Goal: Information Seeking & Learning: Learn about a topic

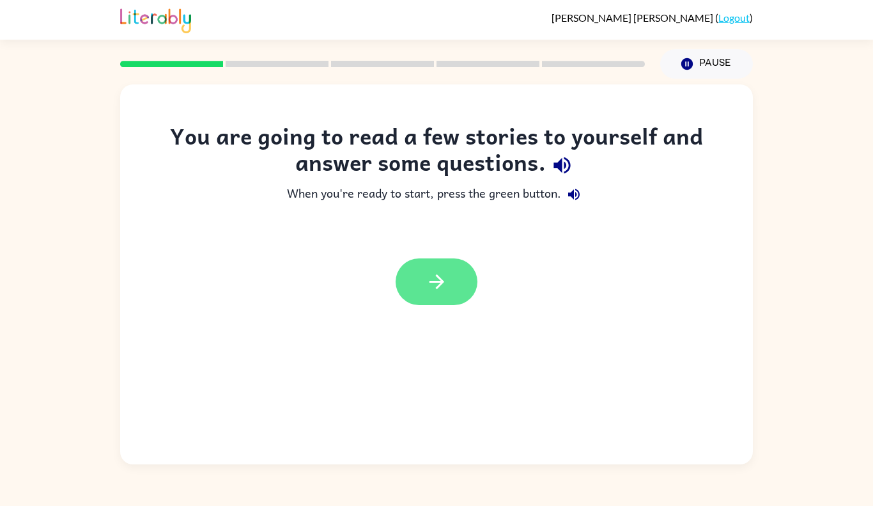
click at [433, 300] on button "button" at bounding box center [437, 281] width 82 height 47
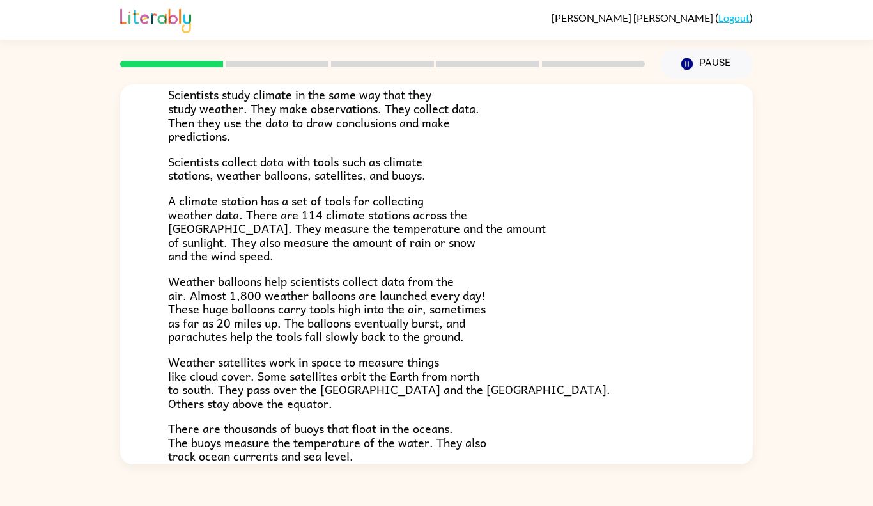
scroll to position [343, 0]
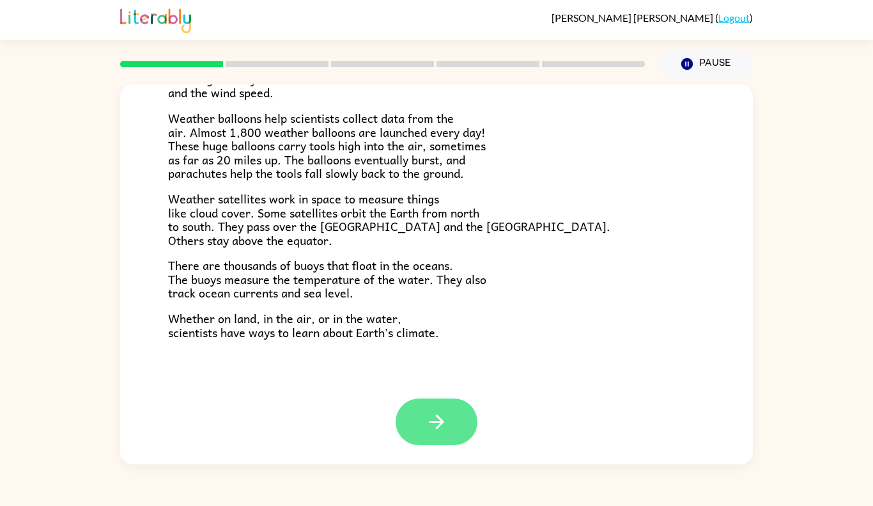
click at [445, 403] on button "button" at bounding box center [437, 421] width 82 height 47
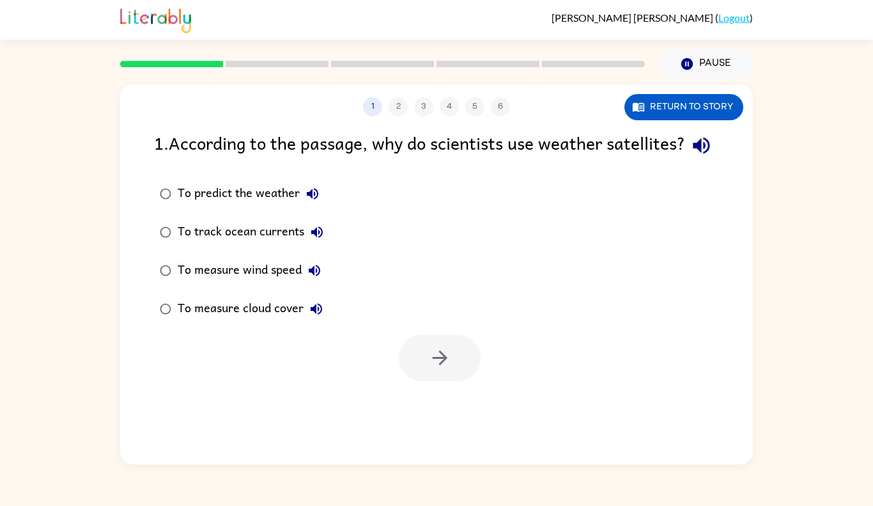
scroll to position [0, 0]
click at [219, 283] on div "To measure wind speed" at bounding box center [253, 271] width 150 height 26
click at [458, 381] on button "button" at bounding box center [440, 357] width 82 height 47
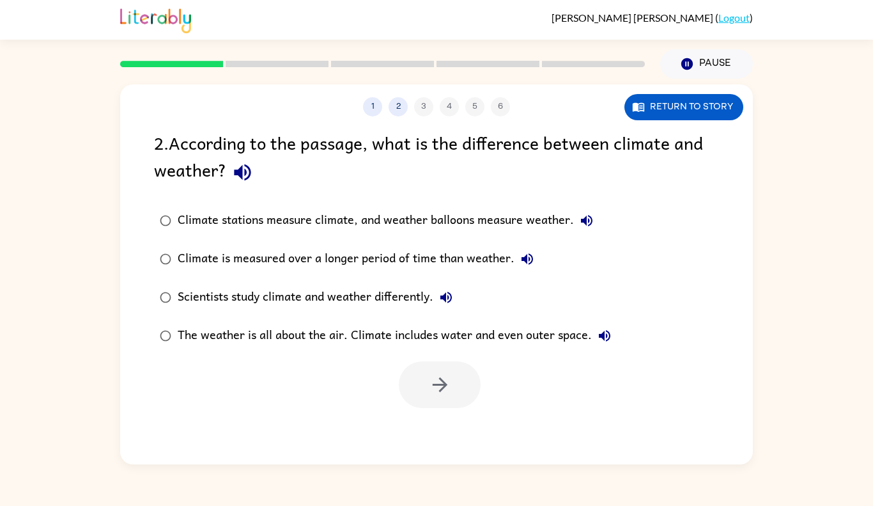
click at [341, 218] on div "Climate stations measure climate, and weather balloons measure weather." at bounding box center [389, 221] width 422 height 26
click at [291, 263] on div "Climate is measured over a longer period of time than weather." at bounding box center [359, 259] width 362 height 26
click at [330, 225] on div "Climate stations measure climate, and weather balloons measure weather." at bounding box center [389, 221] width 422 height 26
click at [433, 370] on button "button" at bounding box center [440, 384] width 82 height 47
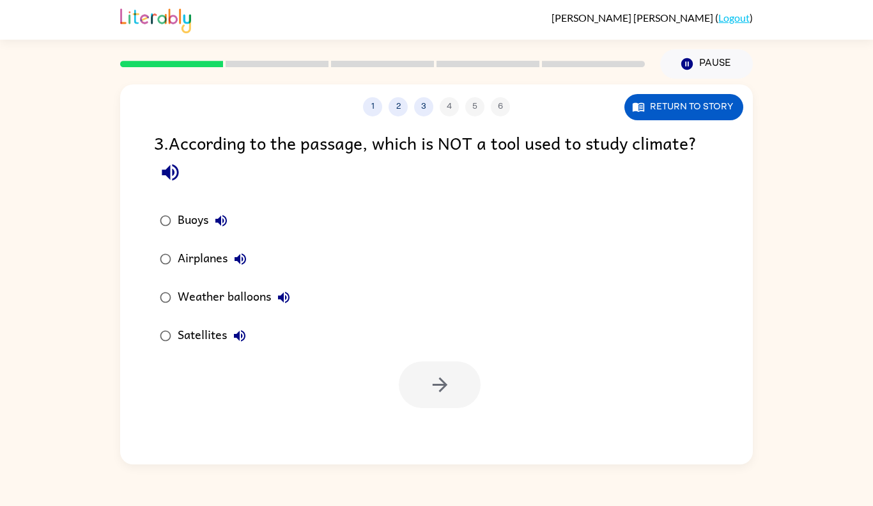
click at [201, 249] on div "Airplanes" at bounding box center [215, 259] width 75 height 26
click at [655, 128] on div "1 2 3 4 5 6 Return to story 3 . According to the passage, which is NOT a tool u…" at bounding box center [436, 274] width 633 height 380
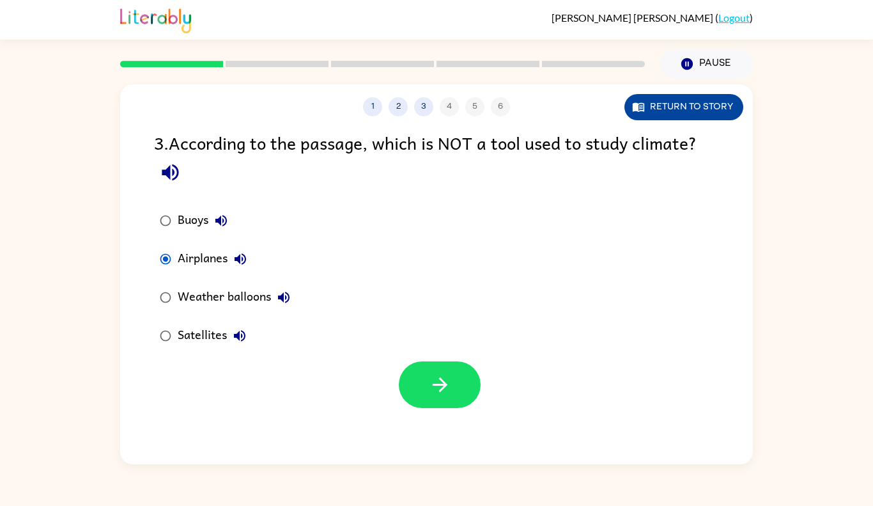
click at [653, 114] on button "Return to story" at bounding box center [683, 107] width 119 height 26
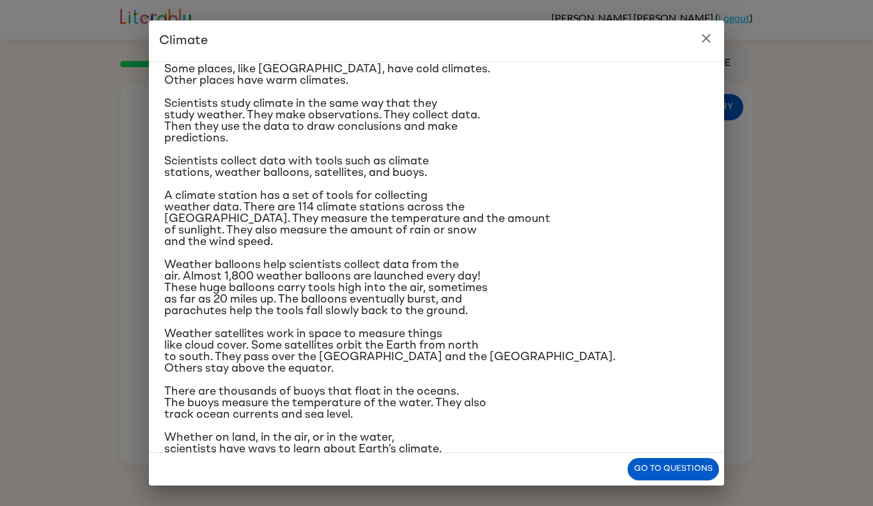
scroll to position [75, 0]
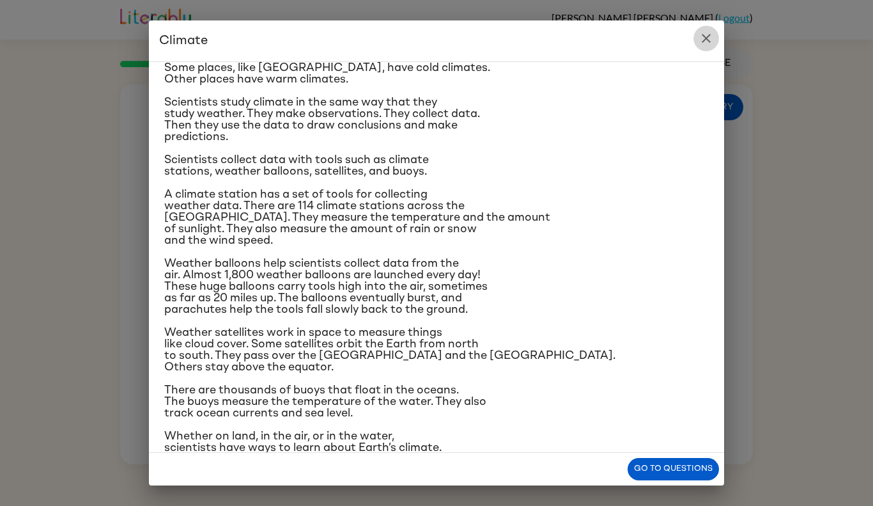
click at [707, 36] on icon "close" at bounding box center [706, 38] width 9 height 9
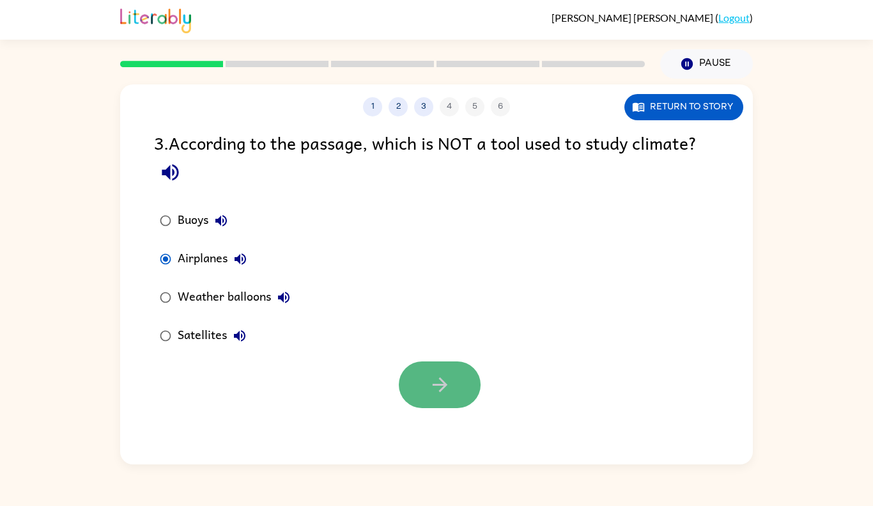
click at [452, 389] on button "button" at bounding box center [440, 384] width 82 height 47
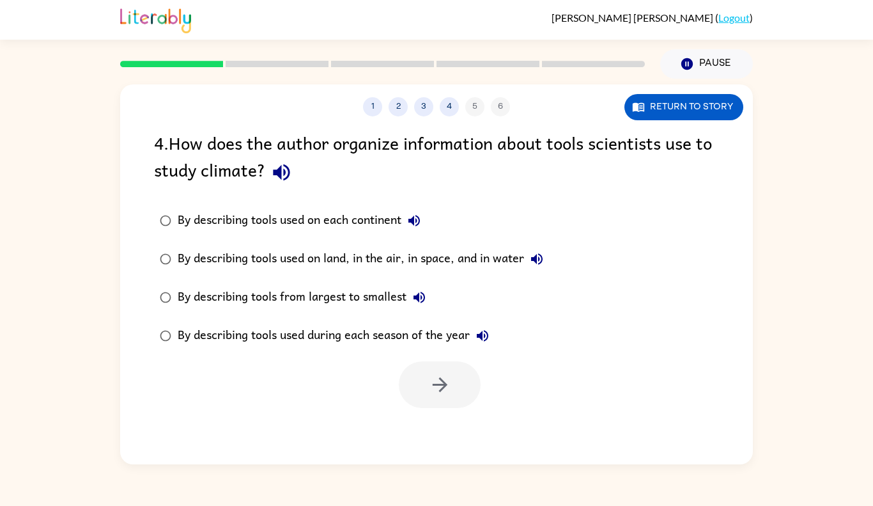
click at [274, 228] on div "By describing tools used on each continent" at bounding box center [302, 221] width 249 height 26
click at [302, 251] on div "By describing tools used on land, in the air, in space, and in water" at bounding box center [364, 259] width 372 height 26
click at [392, 381] on div at bounding box center [436, 381] width 633 height 53
click at [440, 374] on icon "button" at bounding box center [440, 384] width 22 height 22
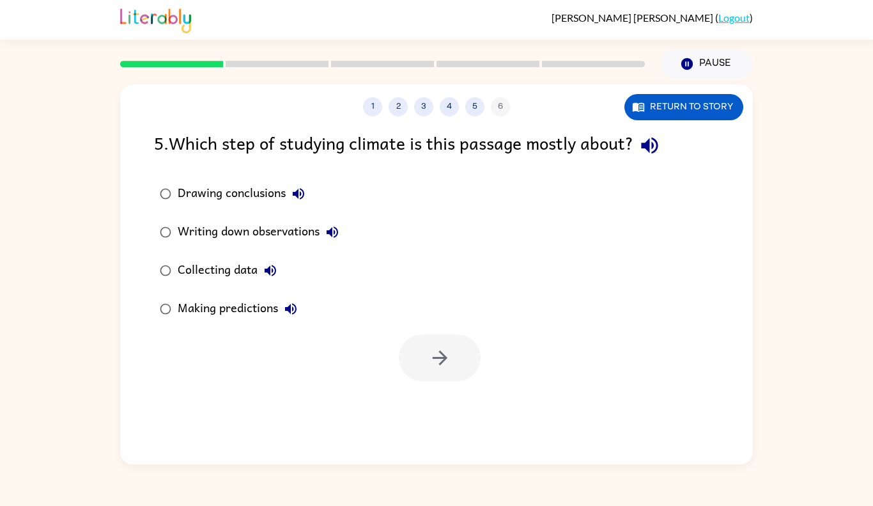
click at [226, 282] on div "Collecting data" at bounding box center [230, 271] width 105 height 26
click at [445, 369] on button "button" at bounding box center [440, 357] width 82 height 47
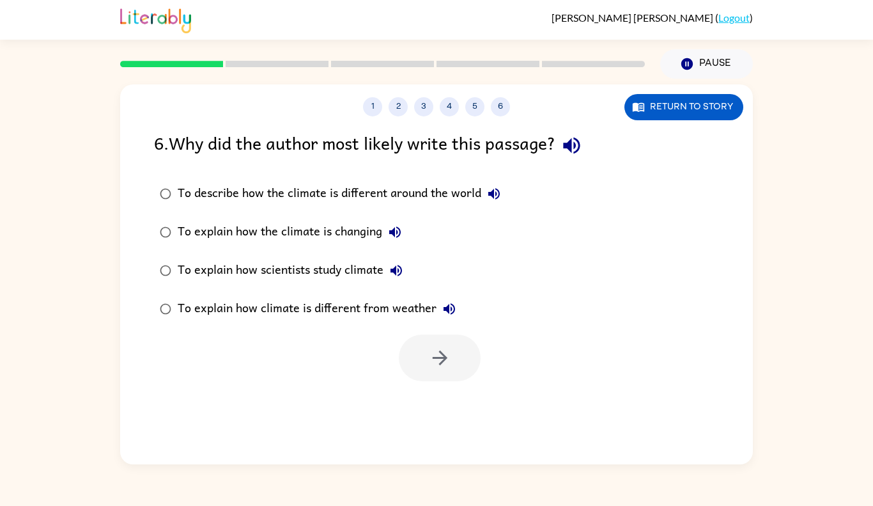
click at [189, 197] on div "To describe how the climate is different around the world" at bounding box center [342, 194] width 329 height 26
click at [320, 228] on div "To explain how the climate is changing" at bounding box center [293, 232] width 230 height 26
click at [470, 368] on button "button" at bounding box center [440, 357] width 82 height 47
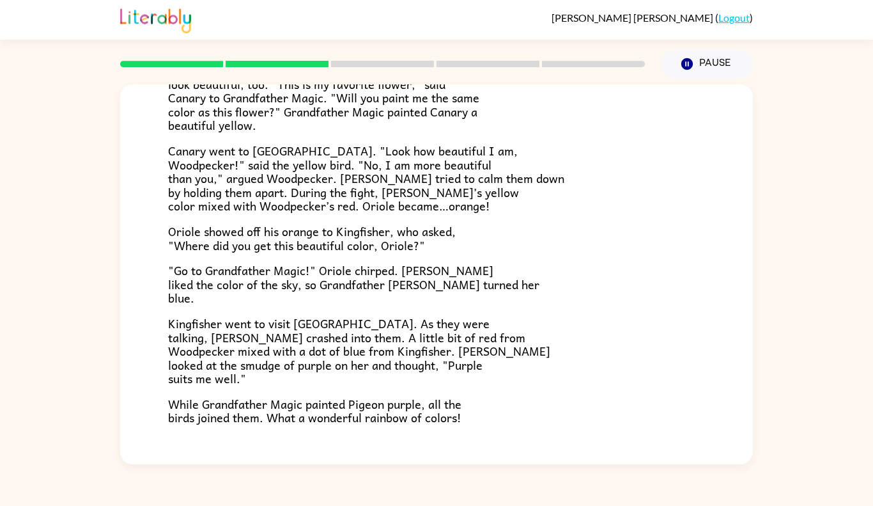
scroll to position [315, 0]
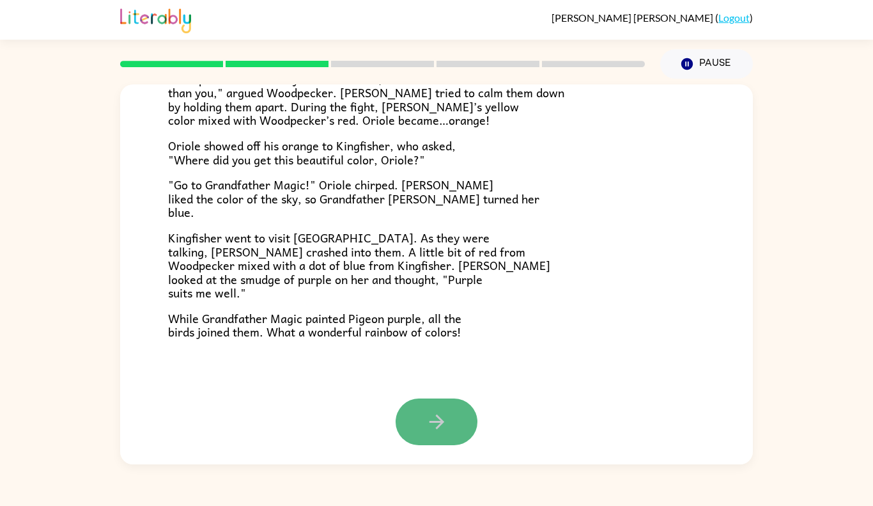
click at [438, 404] on button "button" at bounding box center [437, 421] width 82 height 47
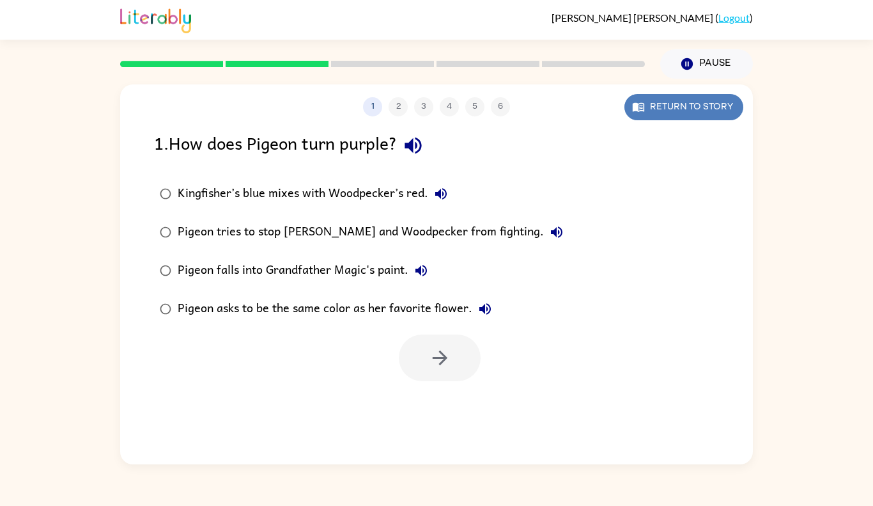
click at [648, 105] on button "Return to story" at bounding box center [683, 107] width 119 height 26
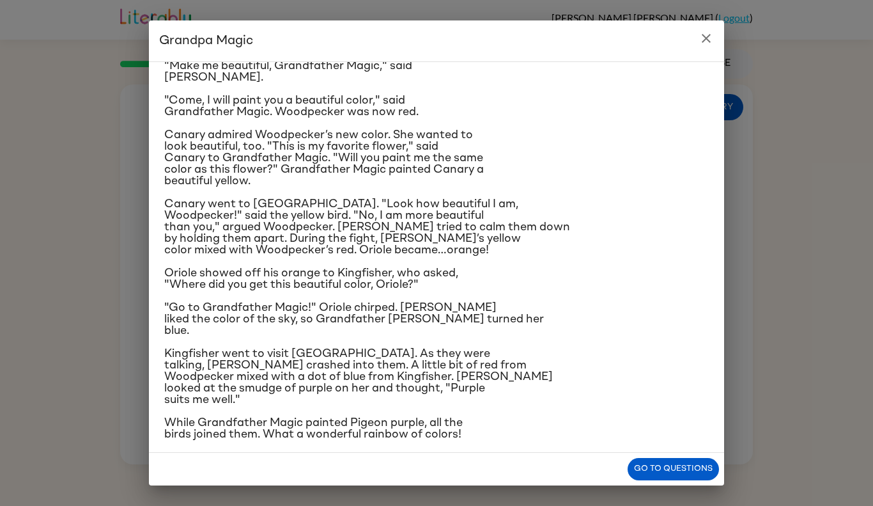
scroll to position [75, 0]
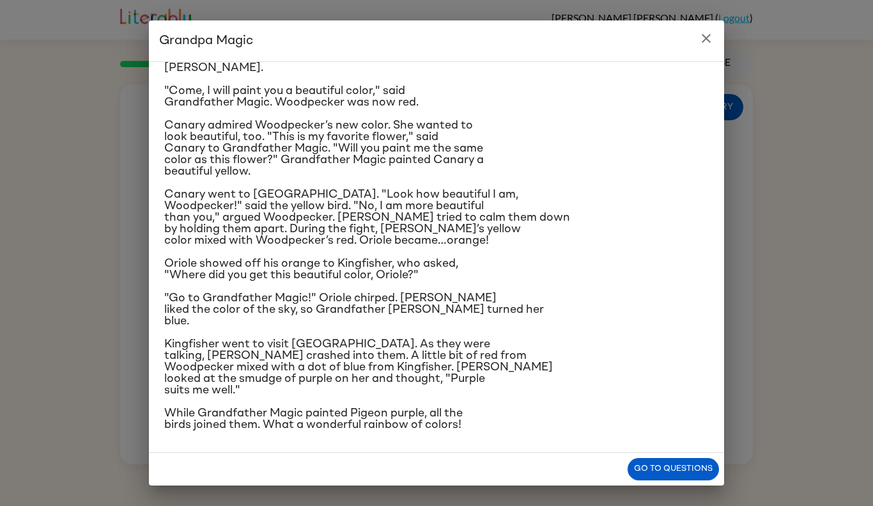
click at [165, 366] on span "Kingfisher went to visit [GEOGRAPHIC_DATA]. As they were talking, [PERSON_NAME]…" at bounding box center [358, 367] width 389 height 58
click at [697, 31] on button "close" at bounding box center [706, 39] width 26 height 26
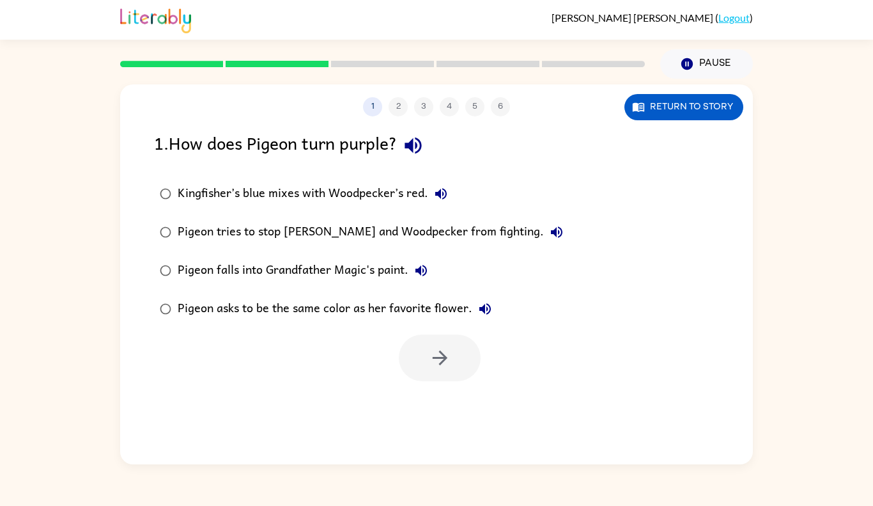
click at [295, 275] on div "Pigeon falls into Grandfather Magic's paint." at bounding box center [306, 271] width 256 height 26
click at [343, 229] on div "Pigeon tries to stop [PERSON_NAME] and Woodpecker from fighting." at bounding box center [374, 232] width 392 height 26
click at [332, 181] on div "Kingfisher’s blue mixes with Woodpecker’s red." at bounding box center [316, 194] width 276 height 26
click at [428, 378] on button "button" at bounding box center [440, 357] width 82 height 47
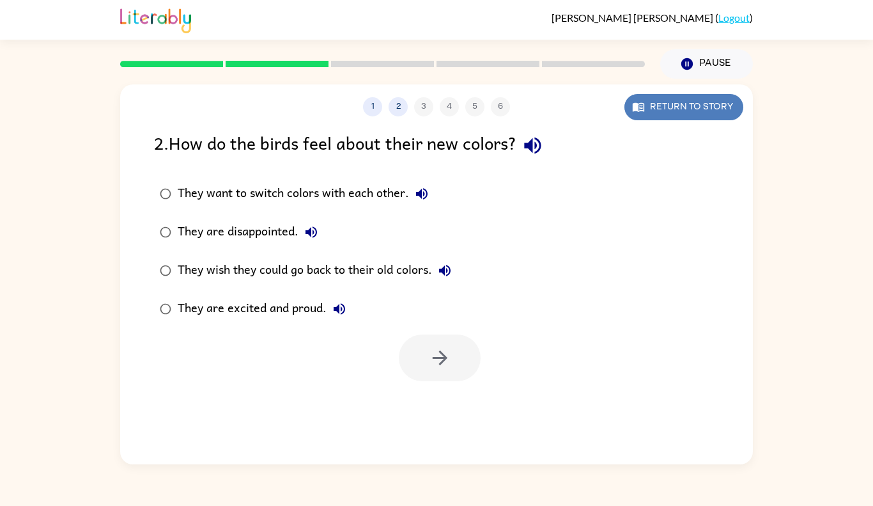
click at [663, 107] on button "Return to story" at bounding box center [683, 107] width 119 height 26
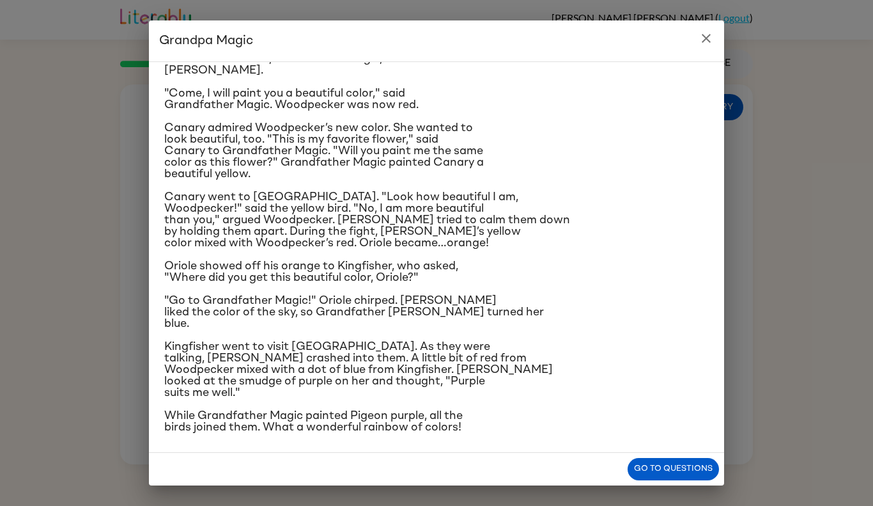
scroll to position [72, 0]
click at [701, 35] on icon "close" at bounding box center [706, 38] width 15 height 15
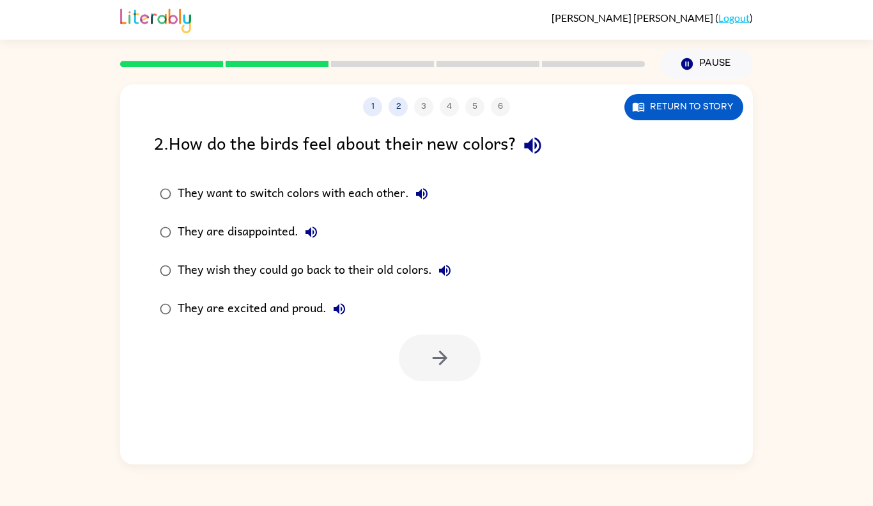
click at [199, 63] on rect at bounding box center [171, 64] width 103 height 6
click at [367, 105] on button "1" at bounding box center [372, 106] width 19 height 19
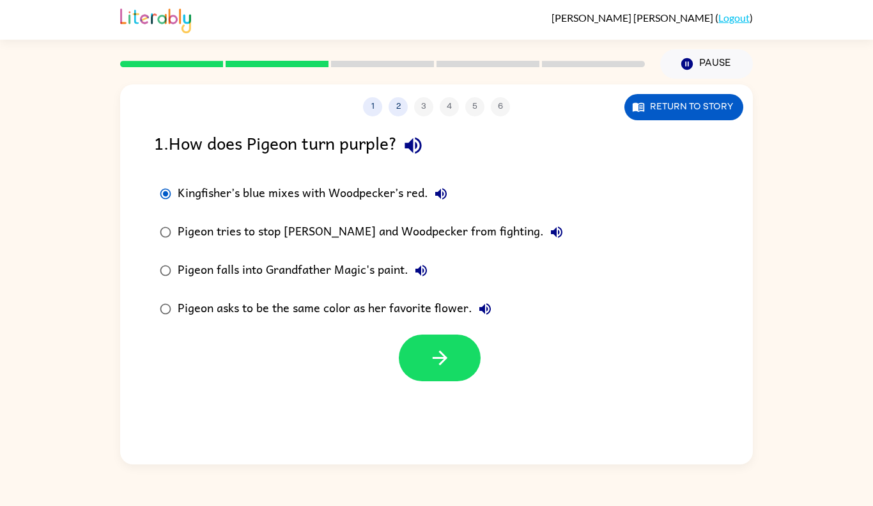
click at [359, 271] on div "Pigeon falls into Grandfather Magic's paint." at bounding box center [306, 271] width 256 height 26
click at [309, 194] on div "Kingfisher’s blue mixes with Woodpecker’s red." at bounding box center [316, 194] width 276 height 26
click at [460, 367] on button "button" at bounding box center [440, 357] width 82 height 47
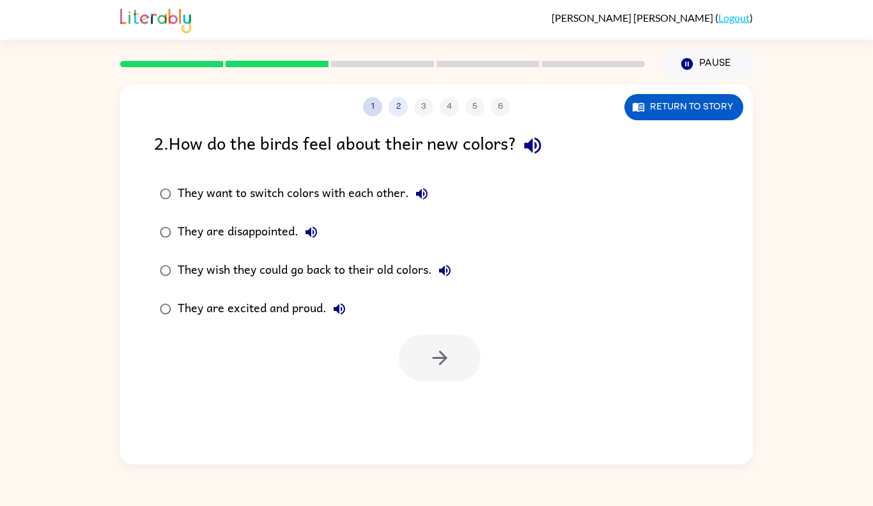
click at [371, 111] on button "1" at bounding box center [372, 106] width 19 height 19
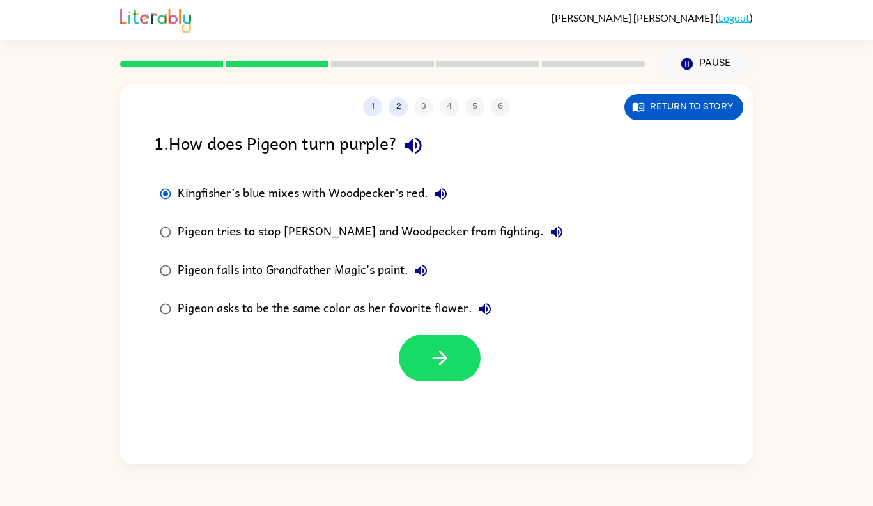
click at [357, 285] on label "Pigeon falls into Grandfather Magic's paint." at bounding box center [361, 270] width 429 height 38
click at [370, 306] on div "Pigeon asks to be the same color as her favorite flower." at bounding box center [338, 309] width 320 height 26
click at [431, 350] on icon "button" at bounding box center [440, 357] width 22 height 22
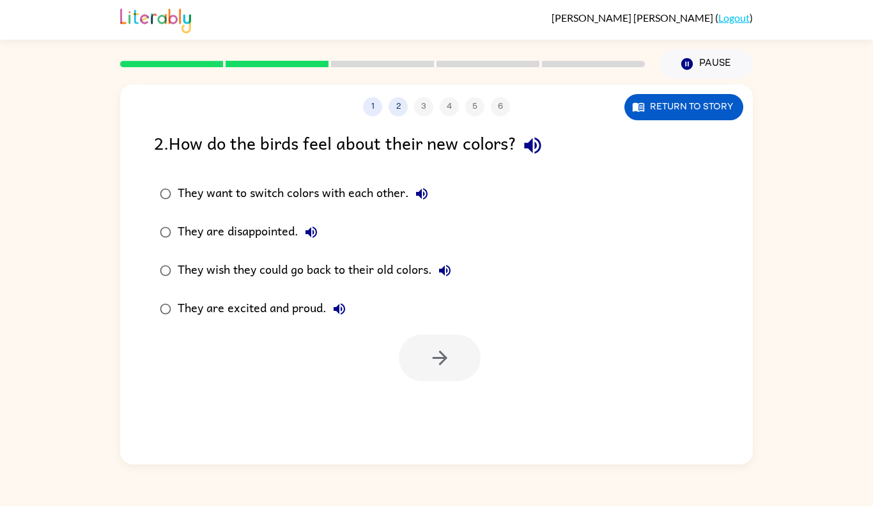
click at [203, 223] on div "They are disappointed." at bounding box center [251, 232] width 146 height 26
click at [424, 369] on button "button" at bounding box center [440, 357] width 82 height 47
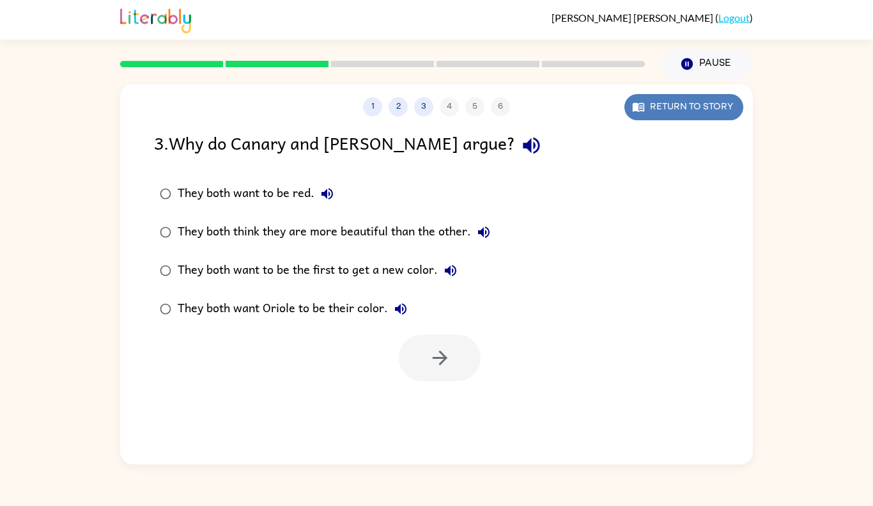
click at [657, 104] on button "Return to story" at bounding box center [683, 107] width 119 height 26
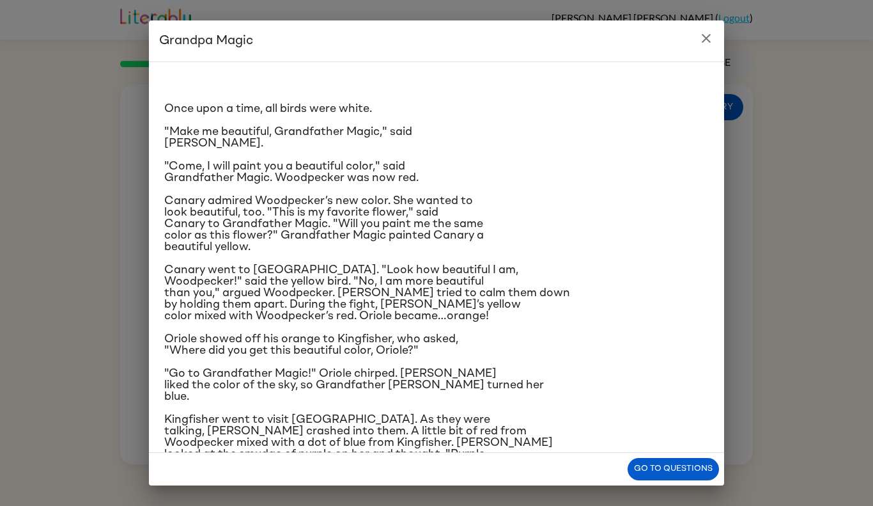
click at [706, 40] on icon "close" at bounding box center [706, 38] width 15 height 15
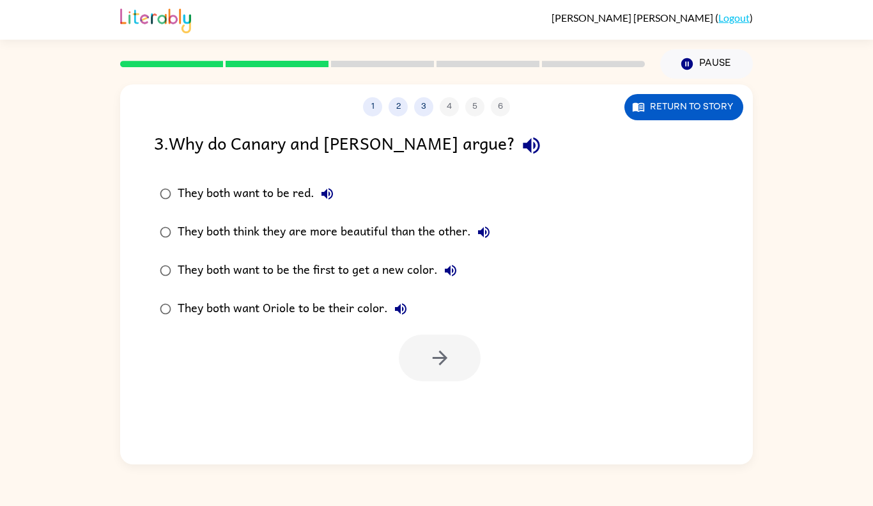
click at [244, 197] on div "They both want to be red." at bounding box center [259, 194] width 162 height 26
click at [461, 364] on button "button" at bounding box center [440, 357] width 82 height 47
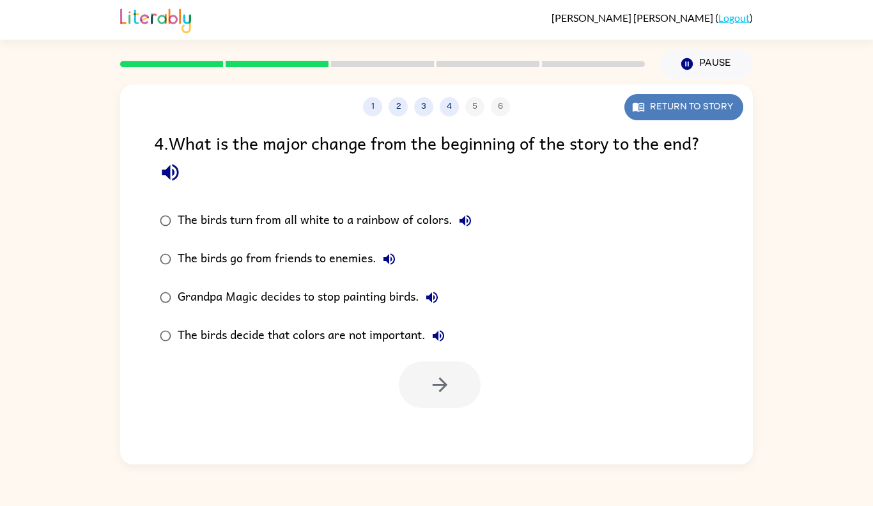
click at [692, 111] on button "Return to story" at bounding box center [683, 107] width 119 height 26
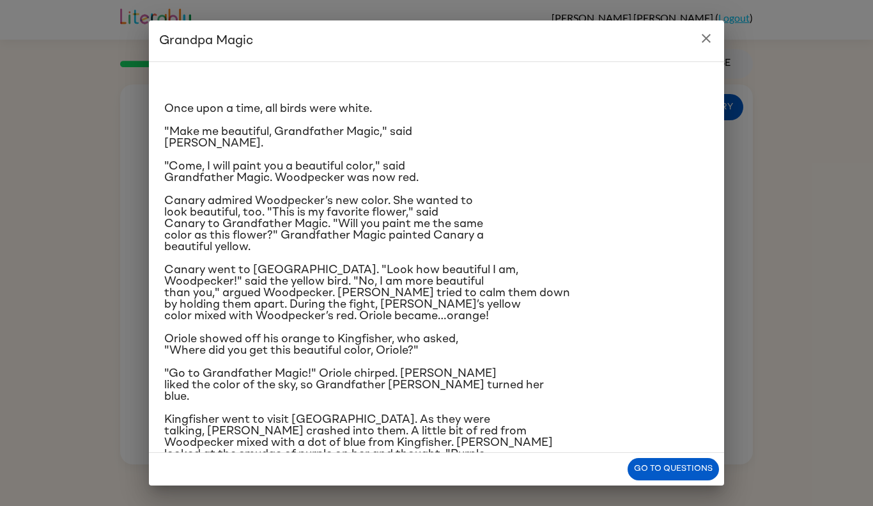
scroll to position [75, 0]
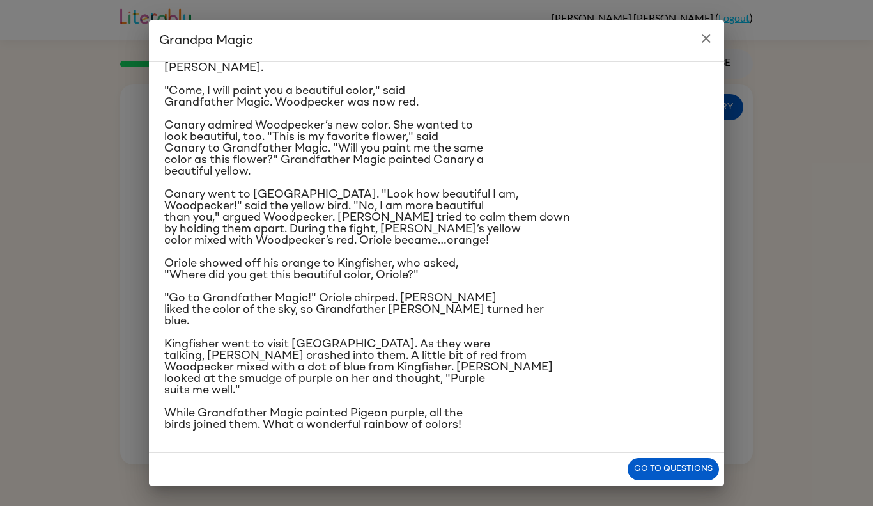
click at [700, 48] on button "close" at bounding box center [706, 39] width 26 height 26
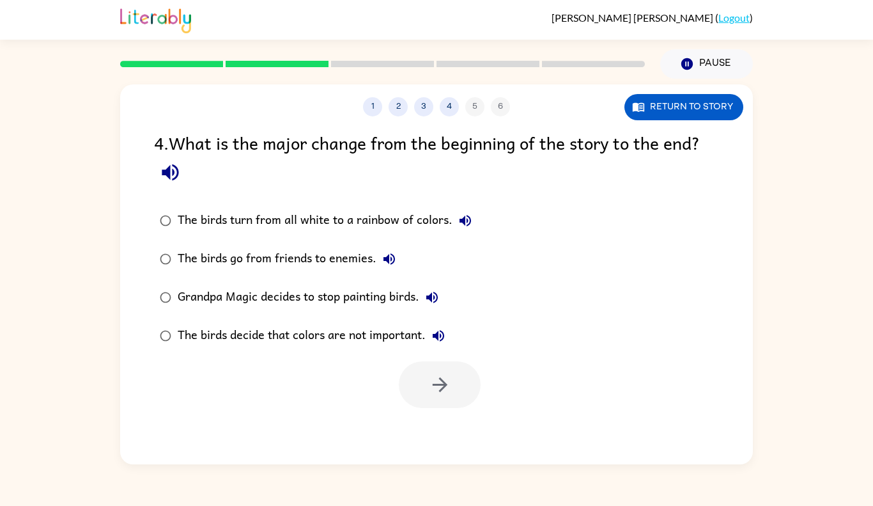
click at [367, 218] on div "The birds turn from all white to a rainbow of colors." at bounding box center [328, 221] width 300 height 26
click at [436, 369] on button "button" at bounding box center [440, 384] width 82 height 47
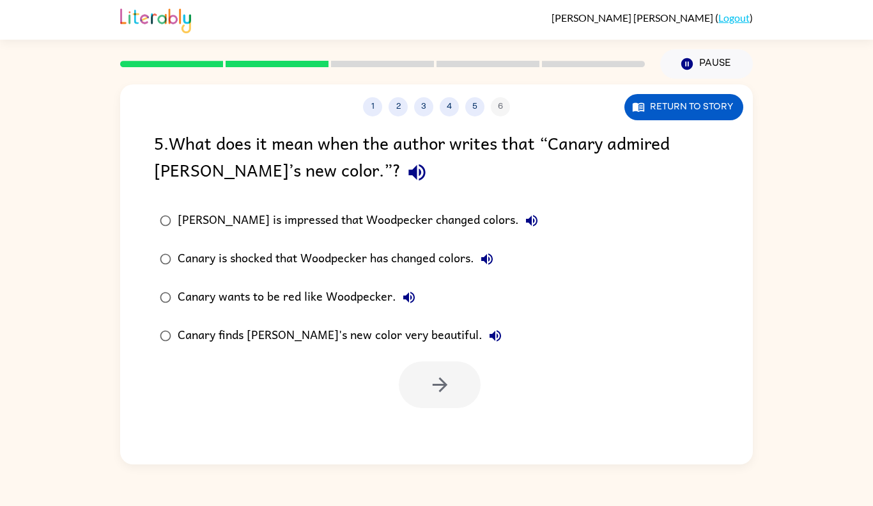
click at [339, 225] on div "[PERSON_NAME] is impressed that Woodpecker changed colors." at bounding box center [361, 221] width 367 height 26
click at [415, 387] on button "button" at bounding box center [440, 384] width 82 height 47
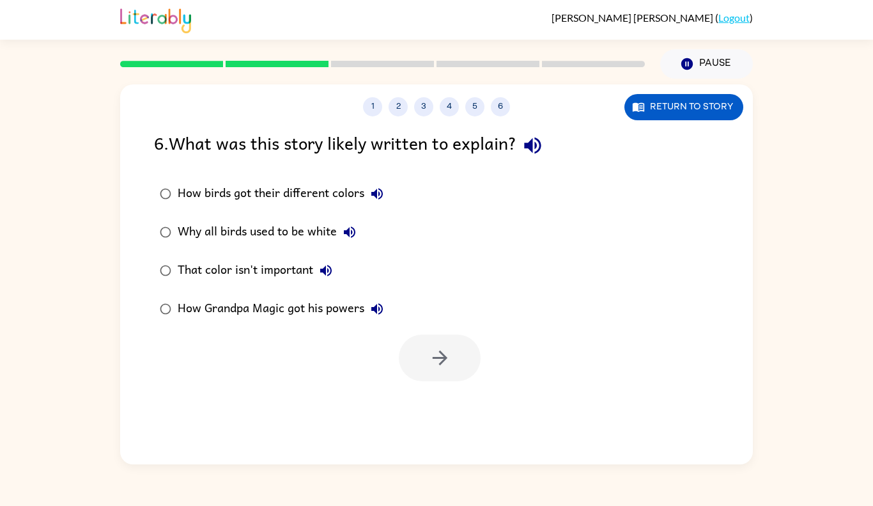
click at [274, 194] on div "How birds got their different colors" at bounding box center [284, 194] width 212 height 26
click at [288, 238] on div "Why all birds used to be white" at bounding box center [270, 232] width 185 height 26
click at [284, 268] on div "That color isn't important" at bounding box center [258, 271] width 161 height 26
click at [431, 362] on icon "button" at bounding box center [440, 357] width 22 height 22
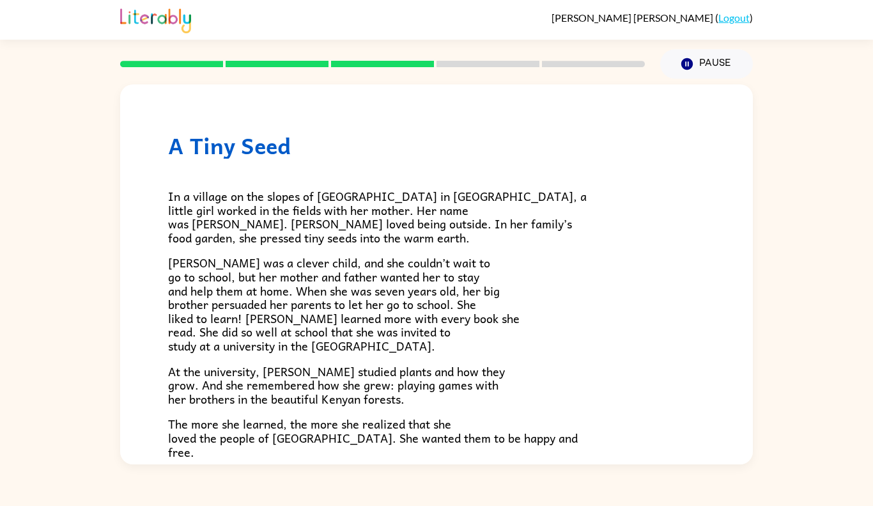
scroll to position [332, 0]
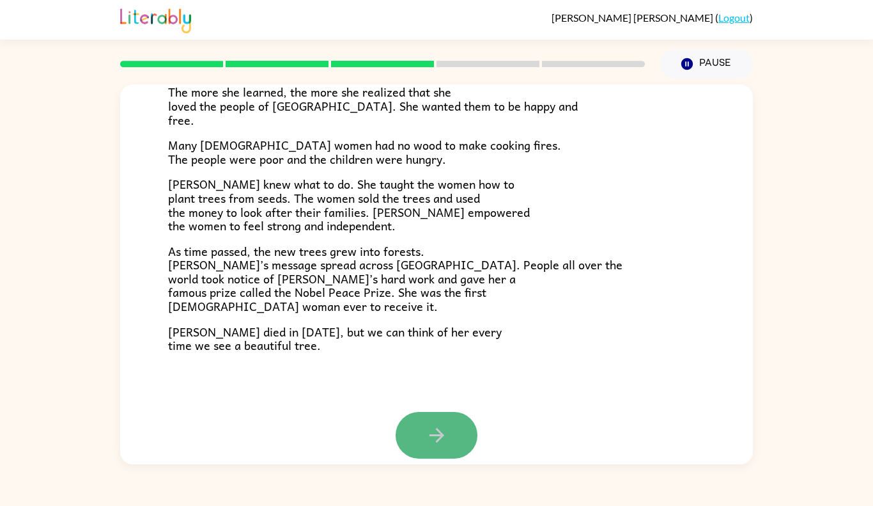
click at [440, 450] on button "button" at bounding box center [437, 435] width 82 height 47
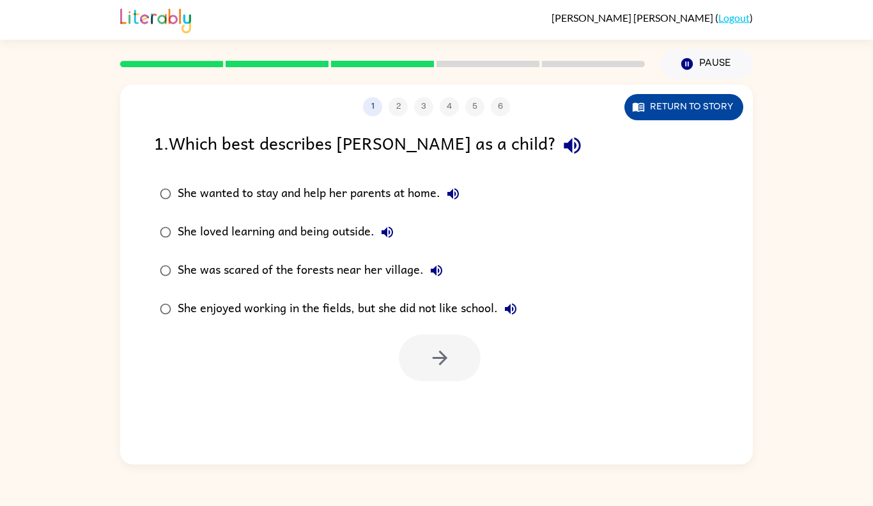
click at [709, 114] on button "Return to story" at bounding box center [683, 107] width 119 height 26
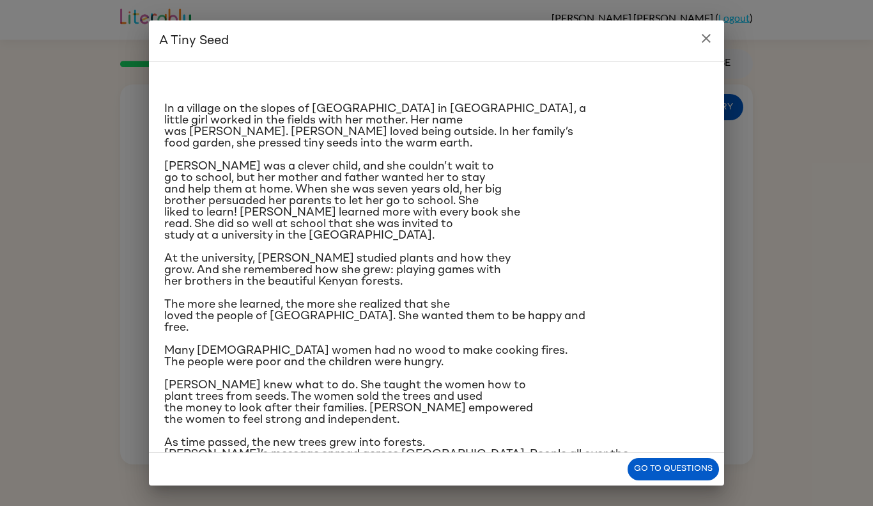
click at [706, 40] on icon "close" at bounding box center [706, 38] width 15 height 15
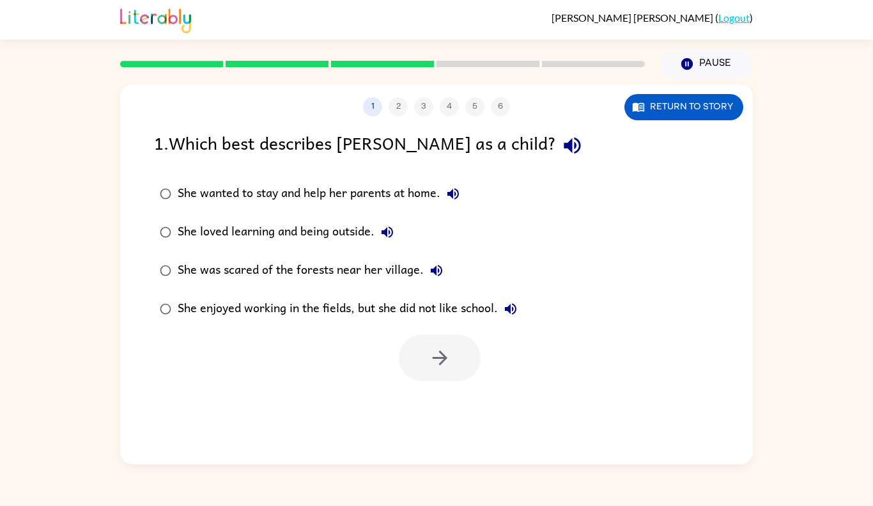
click at [367, 223] on div "She loved learning and being outside." at bounding box center [289, 232] width 222 height 26
click at [419, 356] on button "button" at bounding box center [440, 357] width 82 height 47
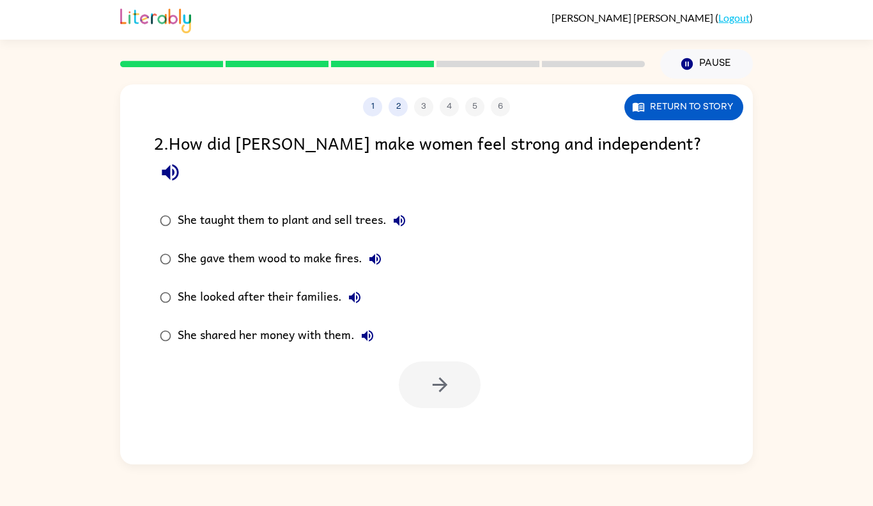
click at [312, 208] on div "She taught them to plant and sell trees." at bounding box center [295, 221] width 235 height 26
click at [471, 365] on button "button" at bounding box center [440, 384] width 82 height 47
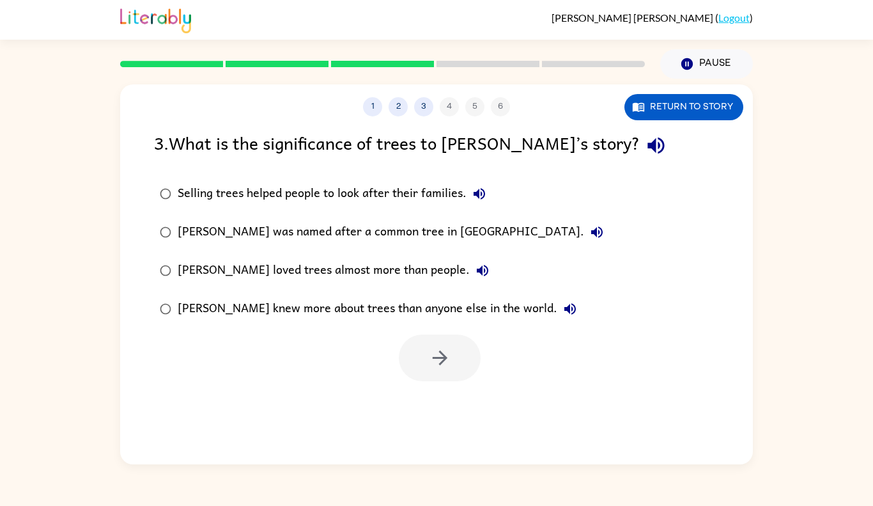
click at [320, 198] on div "Selling trees helped people to look after their families." at bounding box center [335, 194] width 314 height 26
click at [447, 359] on icon "button" at bounding box center [440, 357] width 22 height 22
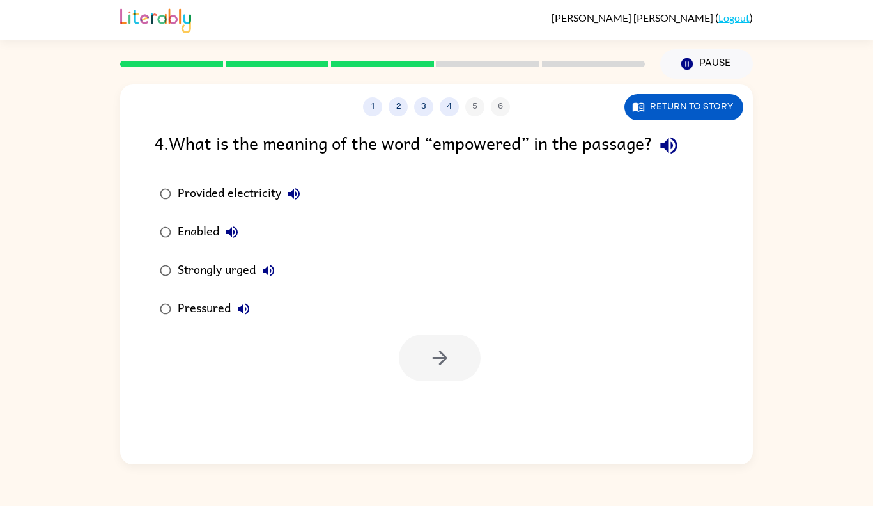
click at [219, 207] on label "Provided electricity" at bounding box center [230, 193] width 166 height 38
click at [198, 270] on div "Strongly urged" at bounding box center [230, 271] width 104 height 26
click at [429, 364] on icon "button" at bounding box center [440, 357] width 22 height 22
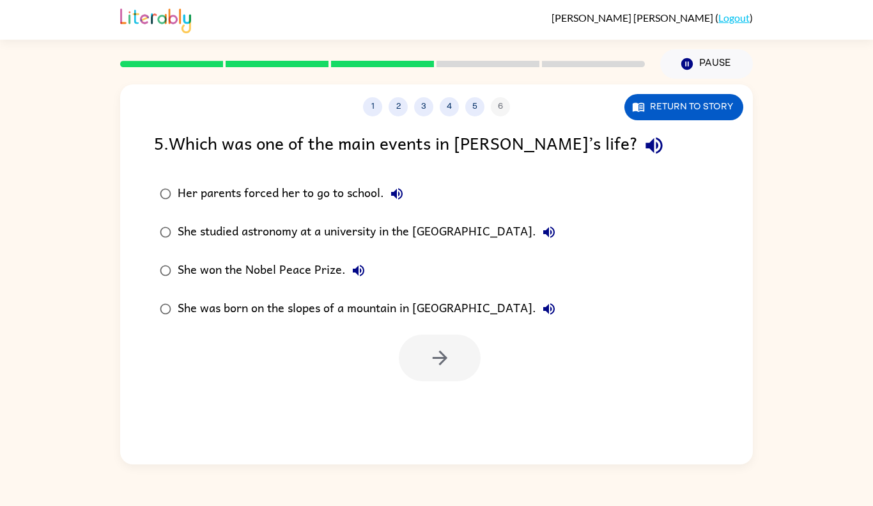
click at [269, 201] on div "Her parents forced her to go to school." at bounding box center [294, 194] width 232 height 26
click at [279, 219] on div "She studied astronomy at a university in the [GEOGRAPHIC_DATA]." at bounding box center [370, 232] width 384 height 26
click at [434, 354] on icon "button" at bounding box center [440, 357] width 22 height 22
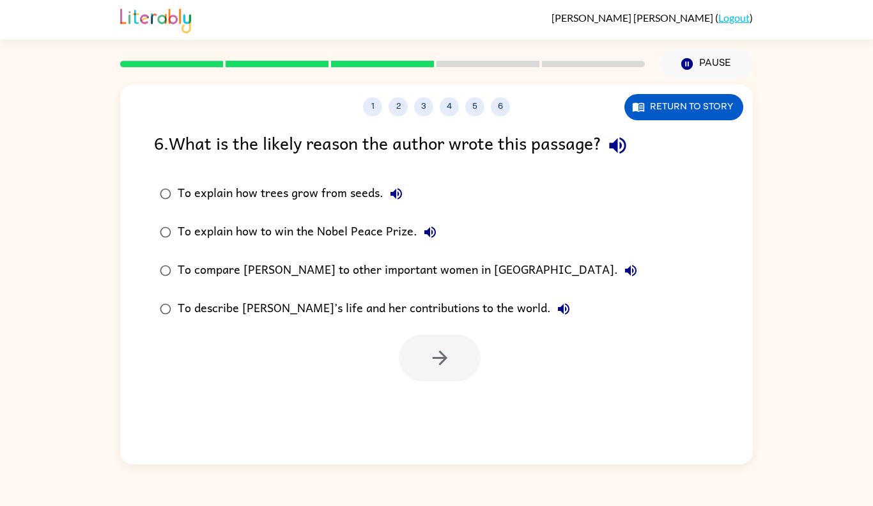
click at [201, 197] on div "To explain how trees grow from seeds." at bounding box center [293, 194] width 231 height 26
click at [357, 269] on div "To compare [PERSON_NAME] to other important women in [GEOGRAPHIC_DATA]." at bounding box center [411, 271] width 466 height 26
click at [426, 340] on button "button" at bounding box center [440, 357] width 82 height 47
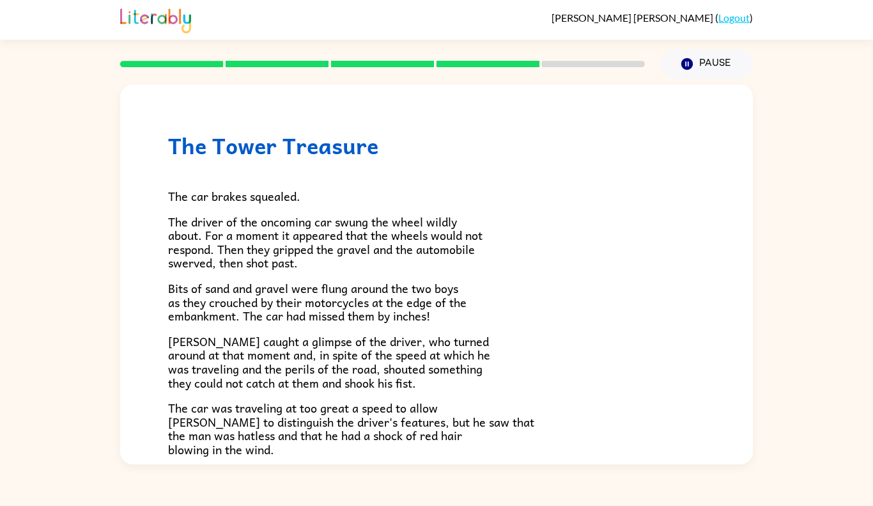
scroll to position [340, 0]
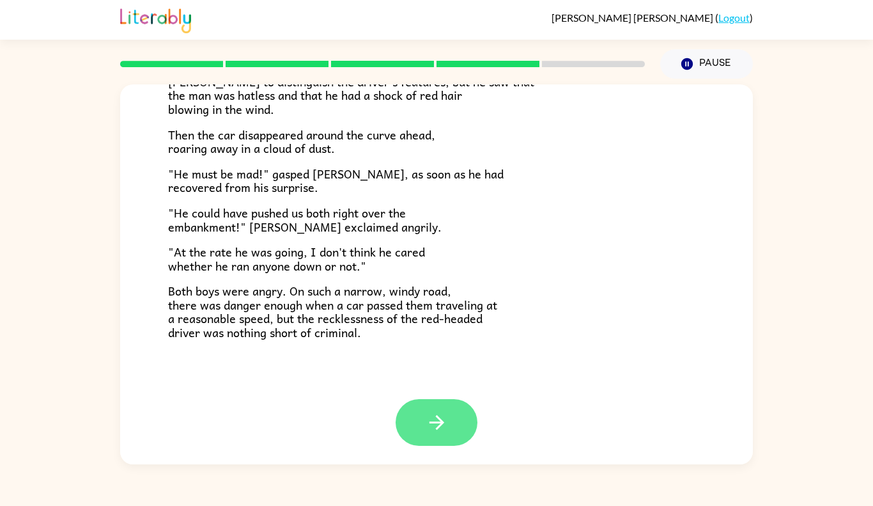
click at [433, 438] on button "button" at bounding box center [437, 422] width 82 height 47
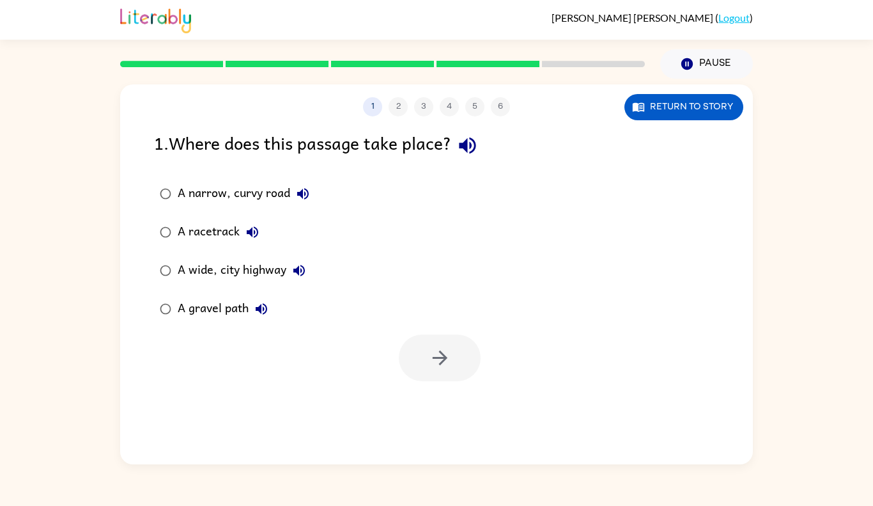
scroll to position [0, 0]
click at [670, 120] on div "1 2 3 4 5 6 Return to story 1 . Where does this passage take place? A narrow, c…" at bounding box center [436, 274] width 633 height 380
click at [667, 116] on button "Return to story" at bounding box center [683, 107] width 119 height 26
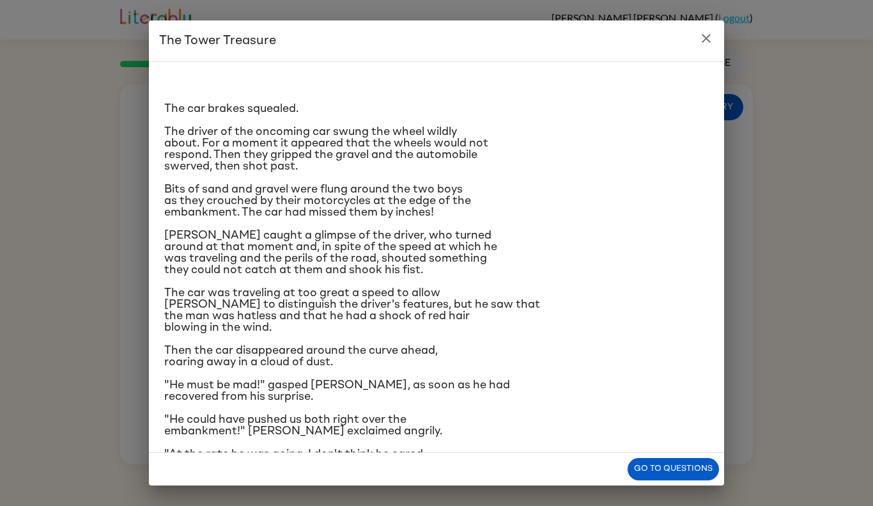
click at [706, 36] on icon "close" at bounding box center [706, 38] width 15 height 15
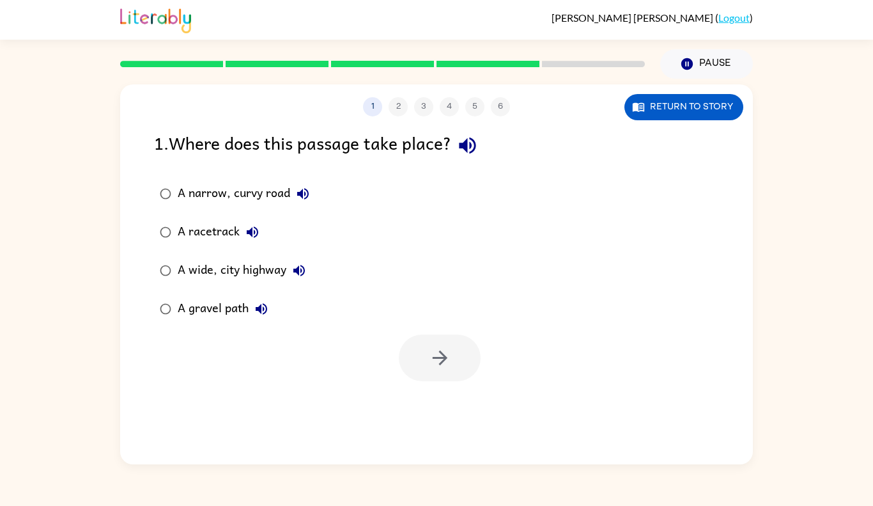
click at [216, 234] on div "A racetrack" at bounding box center [222, 232] width 88 height 26
click at [438, 348] on icon "button" at bounding box center [440, 357] width 22 height 22
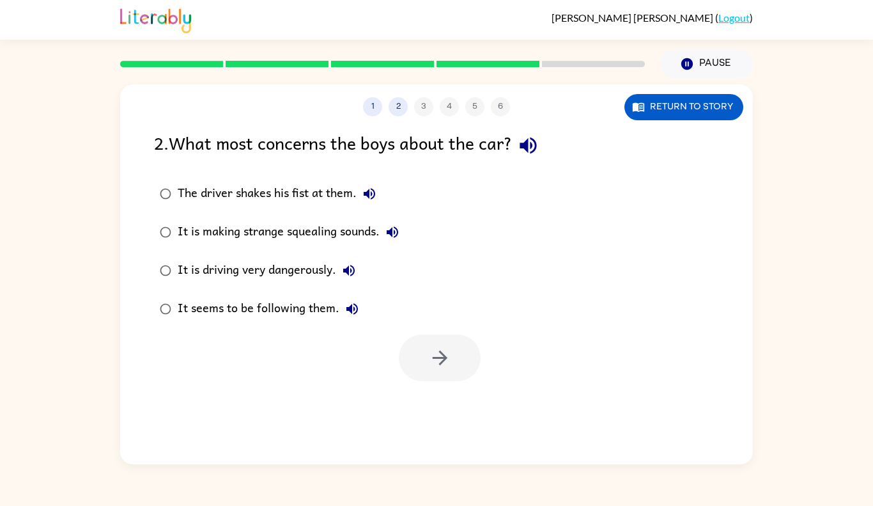
click at [249, 272] on div "It is driving very dangerously." at bounding box center [270, 271] width 184 height 26
click at [446, 359] on icon "button" at bounding box center [440, 357] width 22 height 22
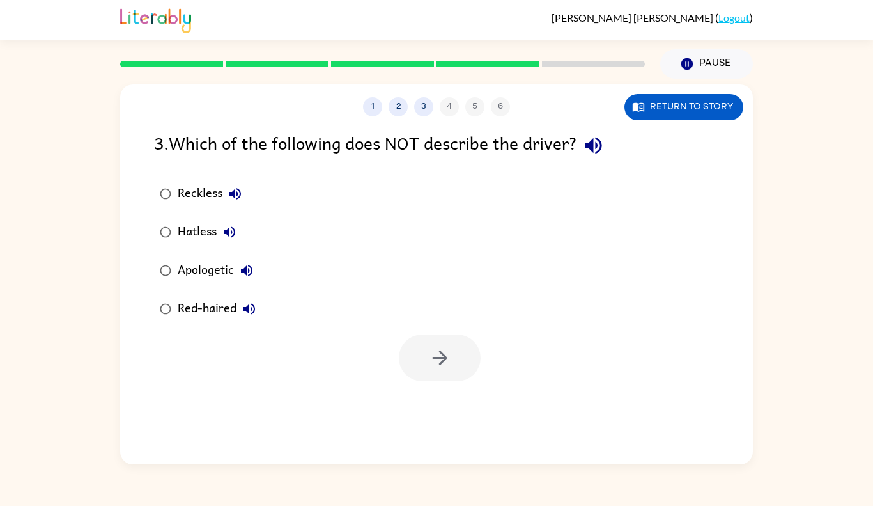
click at [194, 225] on div "Hatless" at bounding box center [210, 232] width 65 height 26
click at [197, 203] on div "Reckless" at bounding box center [213, 194] width 70 height 26
click at [444, 354] on icon "button" at bounding box center [440, 357] width 22 height 22
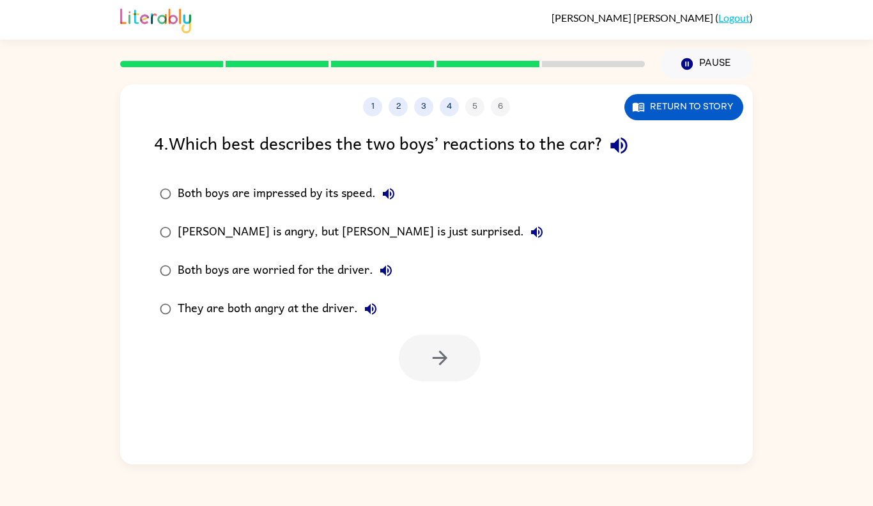
click at [201, 192] on div "Both boys are impressed by its speed." at bounding box center [290, 194] width 224 height 26
click at [413, 369] on button "button" at bounding box center [440, 357] width 82 height 47
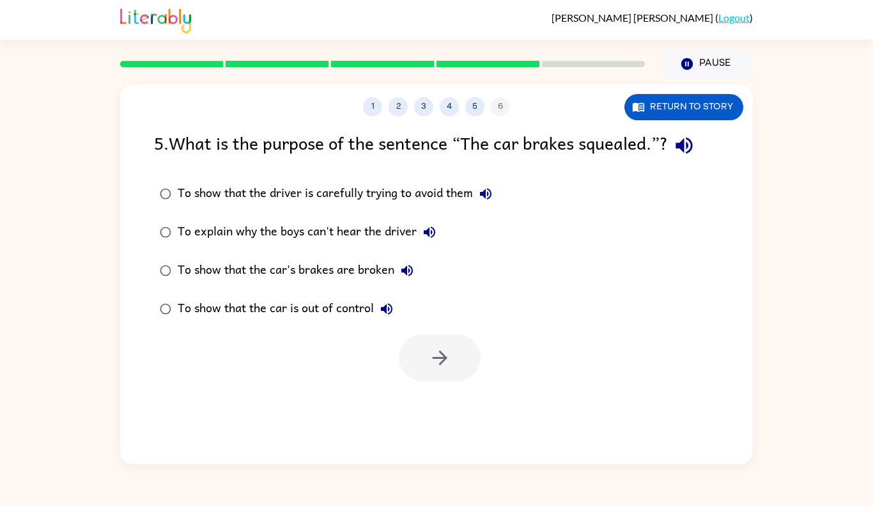
click at [319, 309] on div "To show that the car is out of control" at bounding box center [289, 309] width 222 height 26
click at [431, 364] on icon "button" at bounding box center [440, 357] width 22 height 22
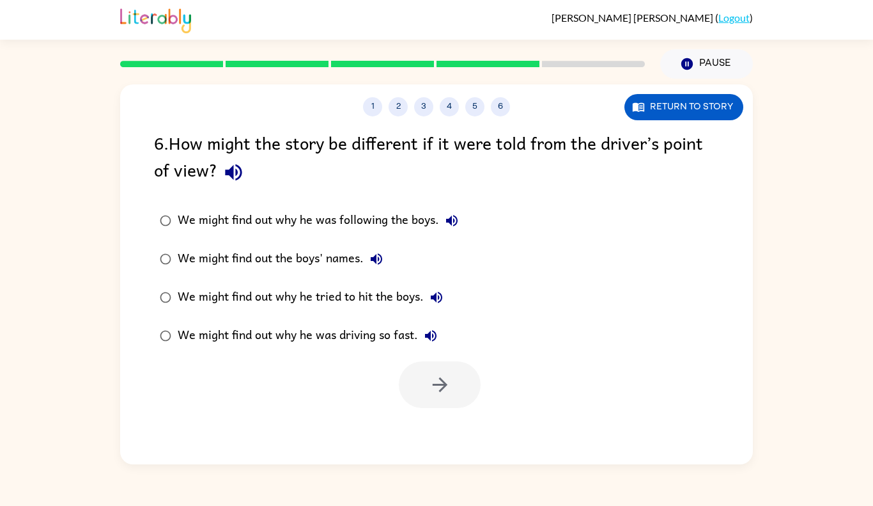
click at [274, 218] on div "We might find out why he was following the boys." at bounding box center [321, 221] width 287 height 26
click at [348, 299] on div "We might find out why he tried to hit the boys." at bounding box center [314, 297] width 272 height 26
click at [469, 390] on button "button" at bounding box center [440, 384] width 82 height 47
